Goal: Browse casually: Explore the website without a specific task or goal

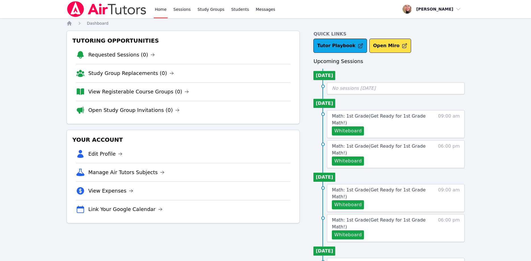
scroll to position [26, 0]
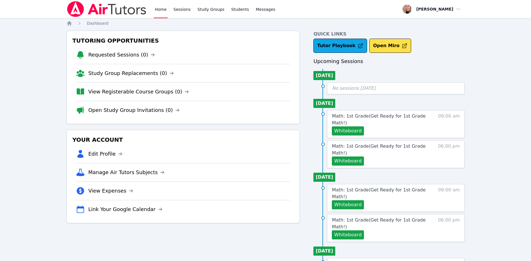
scroll to position [26, 0]
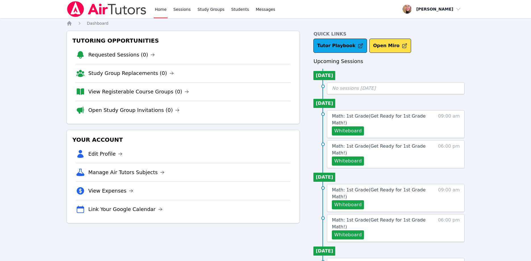
scroll to position [26, 0]
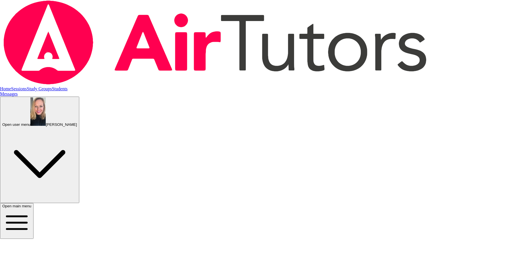
scroll to position [26, 0]
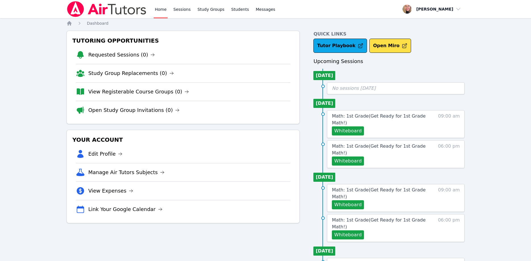
scroll to position [26, 0]
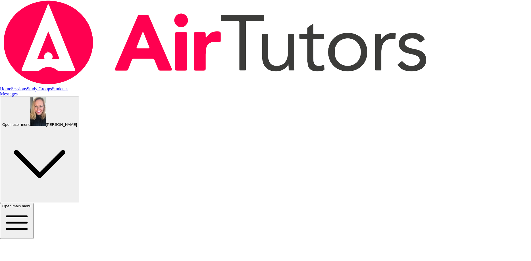
scroll to position [26, 0]
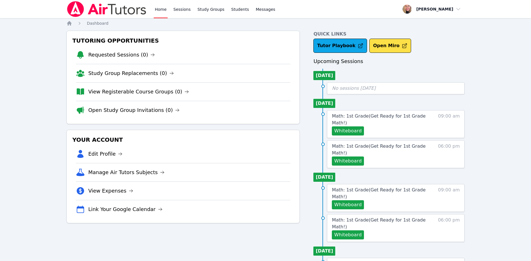
scroll to position [26, 0]
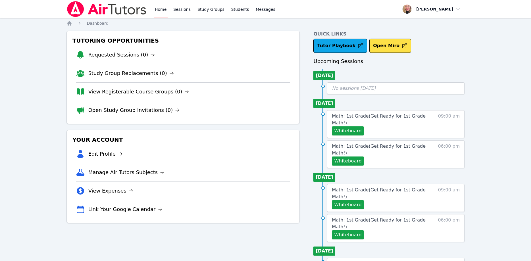
scroll to position [26, 0]
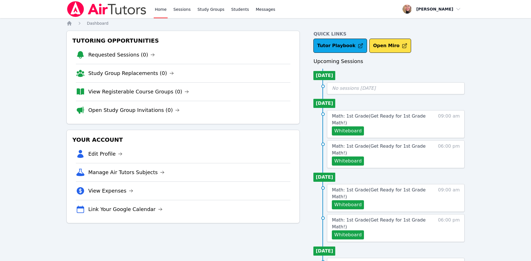
scroll to position [26, 0]
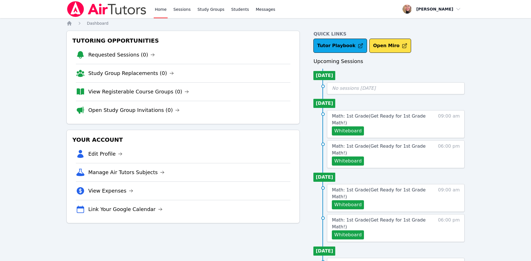
scroll to position [26, 0]
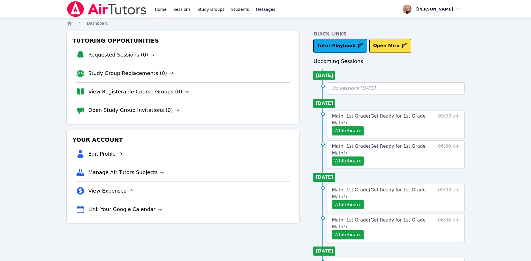
scroll to position [26, 0]
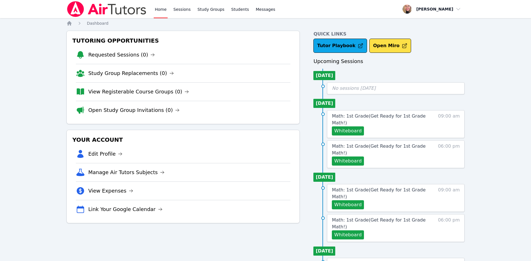
scroll to position [26, 0]
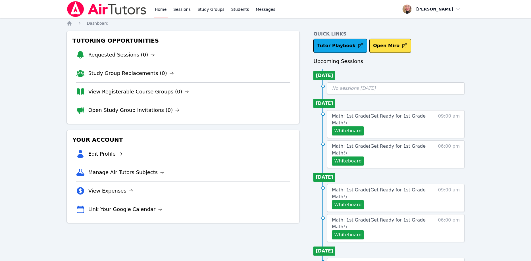
scroll to position [26, 0]
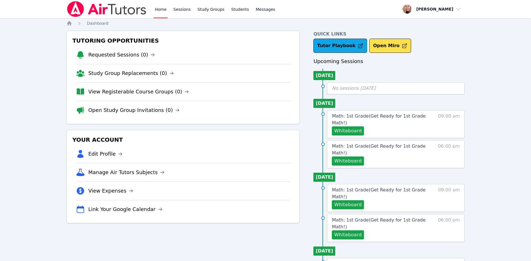
scroll to position [26, 0]
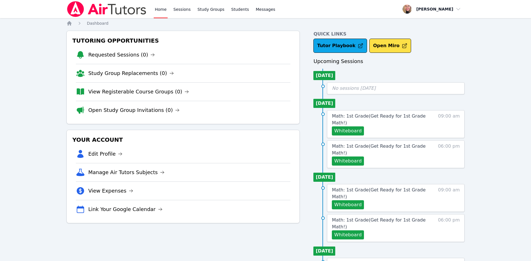
scroll to position [26, 0]
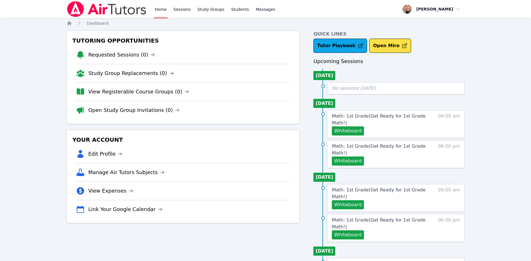
scroll to position [26, 0]
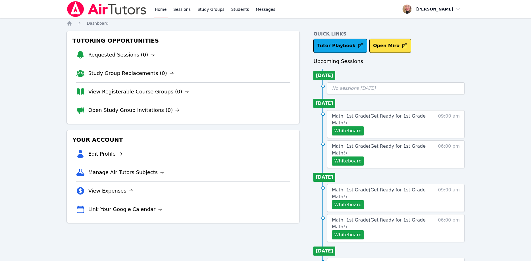
scroll to position [26, 0]
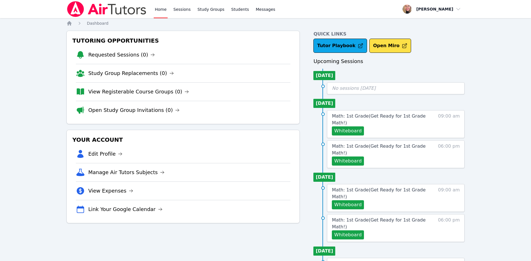
scroll to position [26, 0]
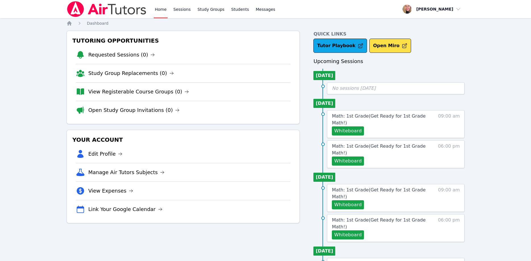
scroll to position [26, 0]
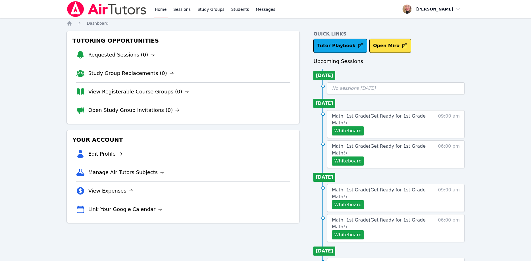
scroll to position [26, 0]
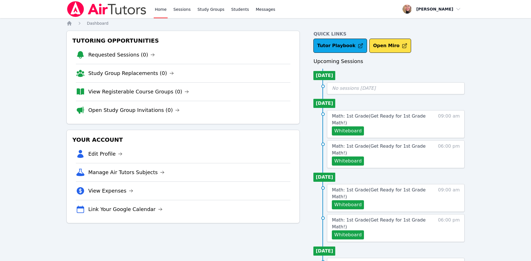
scroll to position [26, 0]
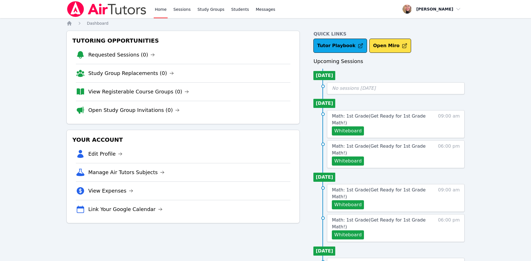
scroll to position [26, 0]
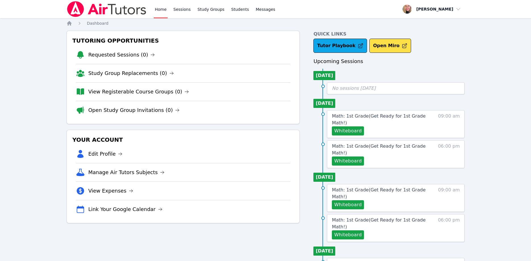
scroll to position [26, 0]
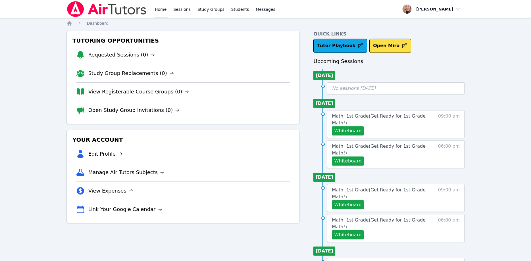
scroll to position [26, 0]
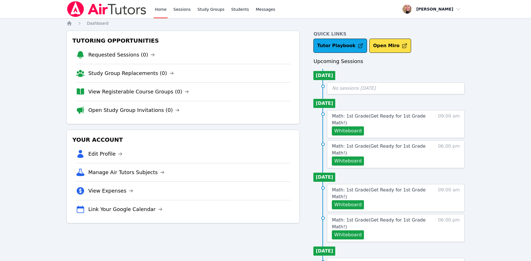
scroll to position [26, 0]
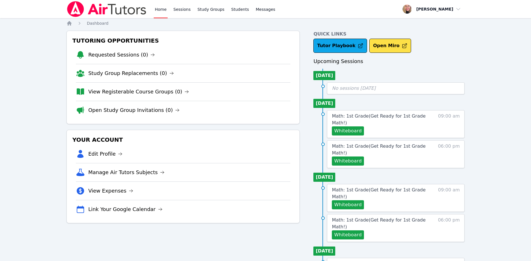
scroll to position [26, 0]
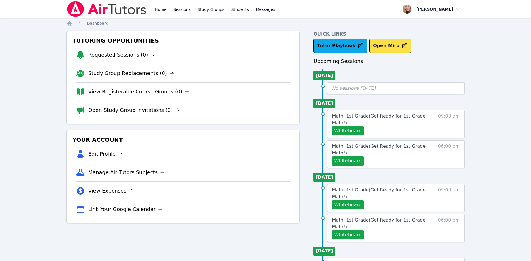
scroll to position [26, 0]
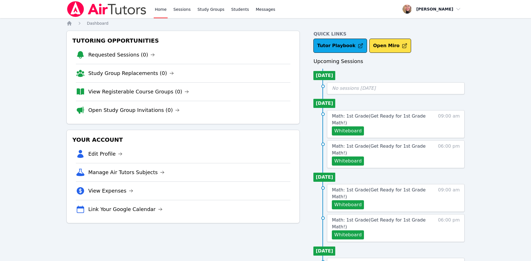
scroll to position [26, 0]
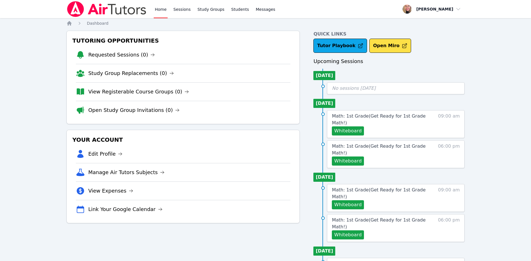
scroll to position [26, 0]
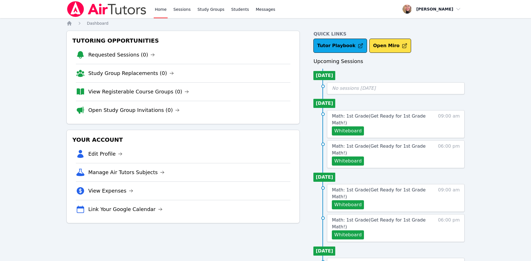
scroll to position [26, 0]
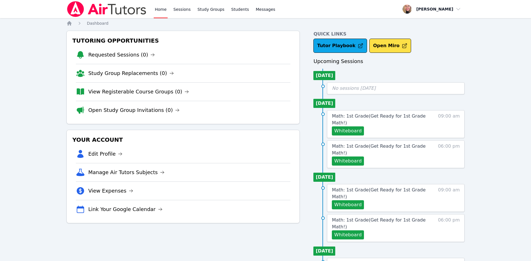
scroll to position [26, 0]
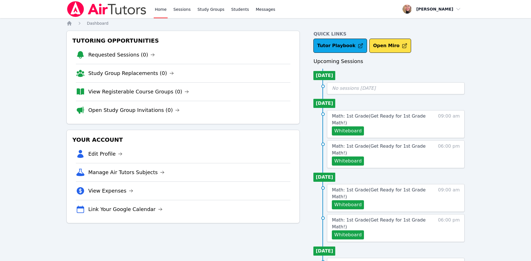
scroll to position [26, 0]
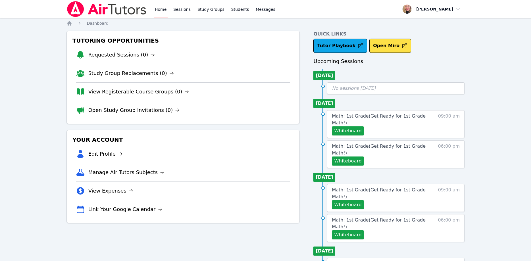
scroll to position [26, 0]
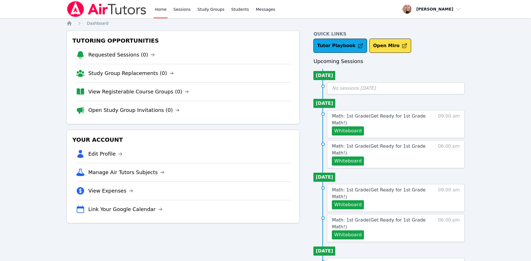
scroll to position [26, 0]
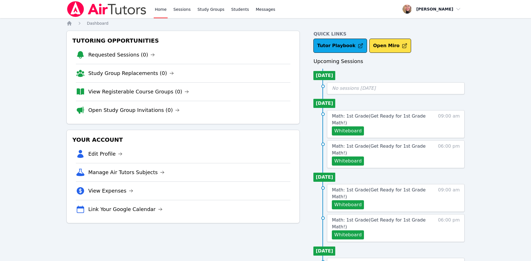
scroll to position [26, 0]
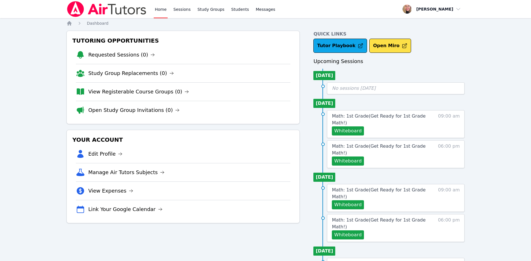
scroll to position [26, 0]
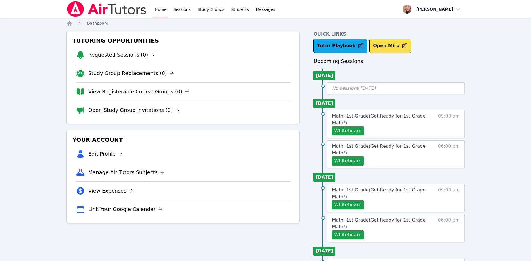
scroll to position [26, 0]
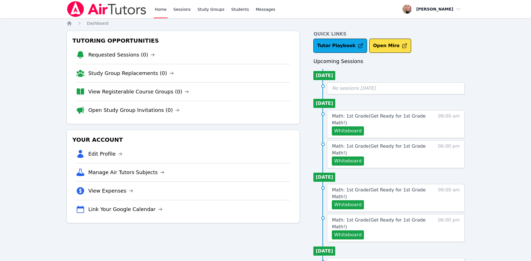
scroll to position [26, 0]
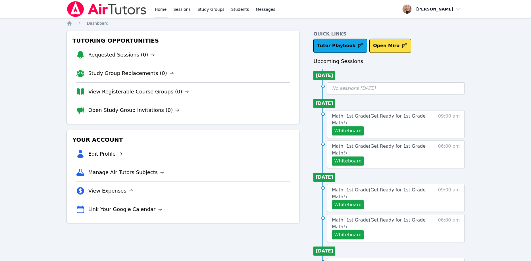
scroll to position [26, 0]
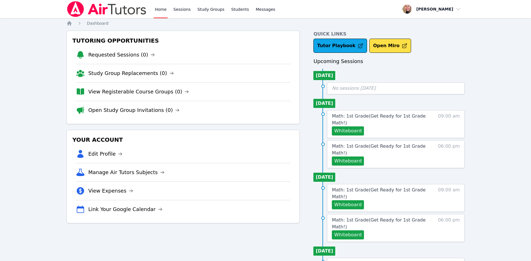
scroll to position [26, 0]
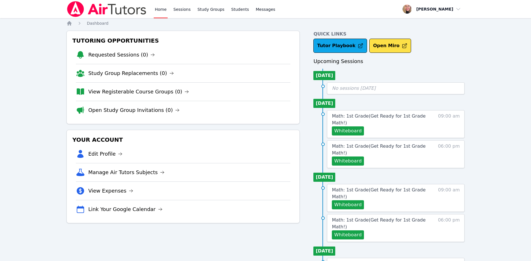
scroll to position [26, 0]
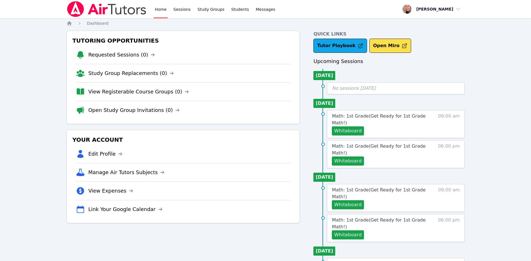
scroll to position [26, 0]
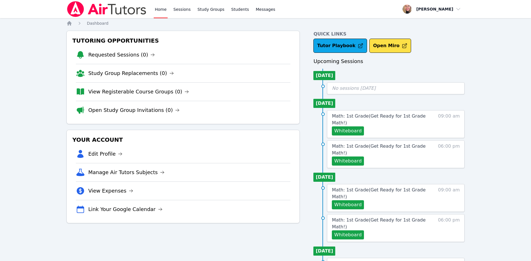
scroll to position [26, 0]
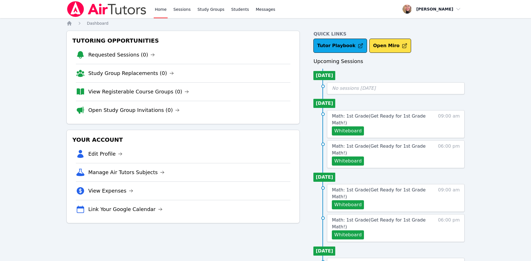
scroll to position [26, 0]
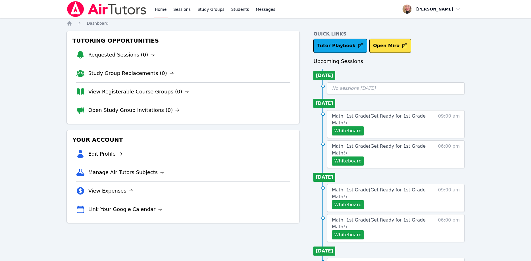
scroll to position [26, 0]
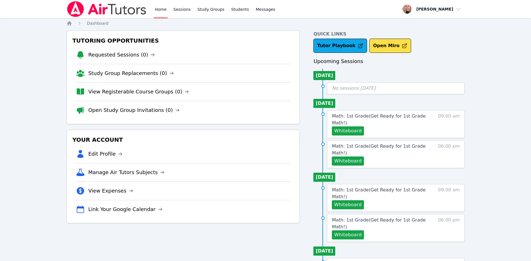
scroll to position [26, 0]
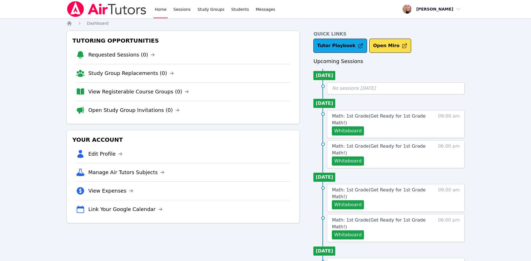
scroll to position [26, 0]
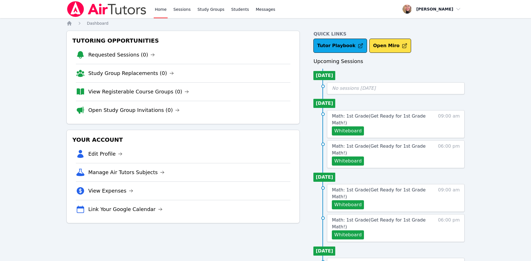
scroll to position [26, 0]
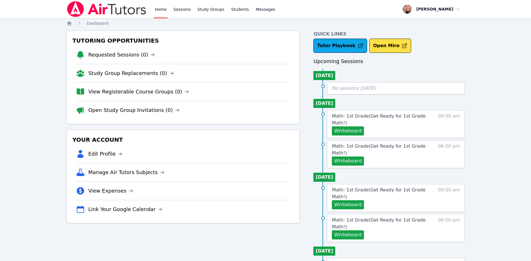
scroll to position [26, 0]
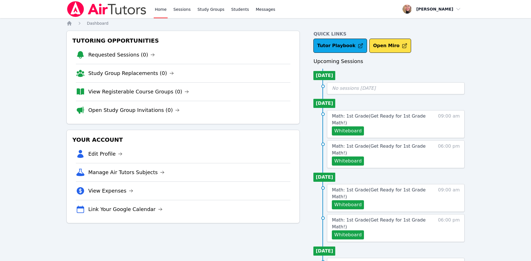
scroll to position [26, 0]
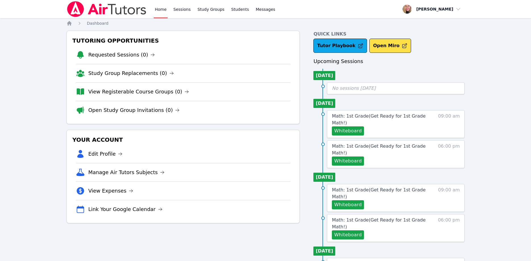
scroll to position [26, 0]
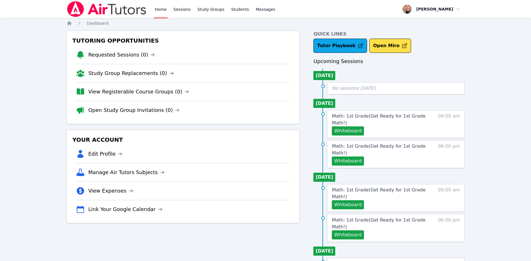
scroll to position [26, 0]
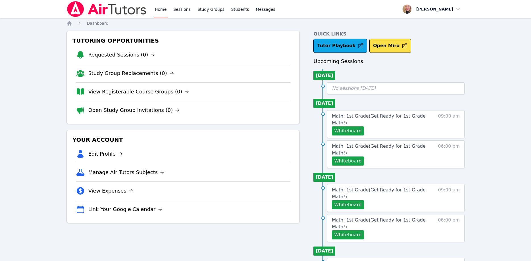
scroll to position [26, 0]
